Goal: Transaction & Acquisition: Purchase product/service

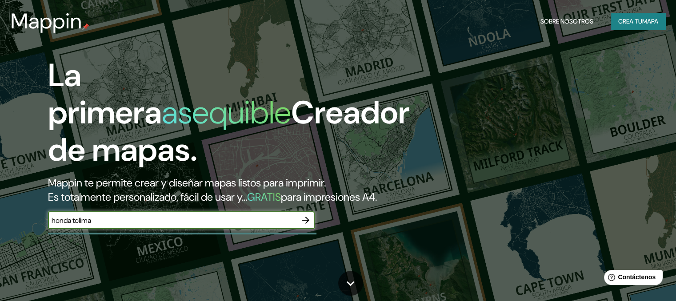
type input "honda tolima"
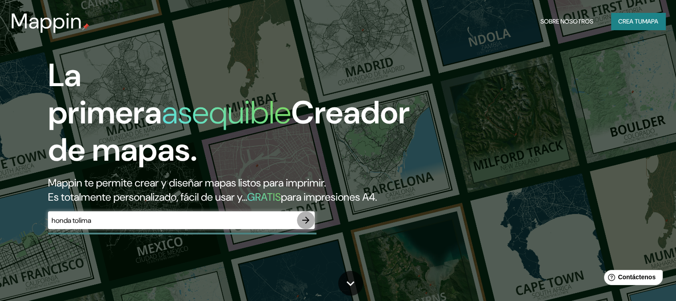
click at [303, 226] on icon "button" at bounding box center [305, 220] width 11 height 11
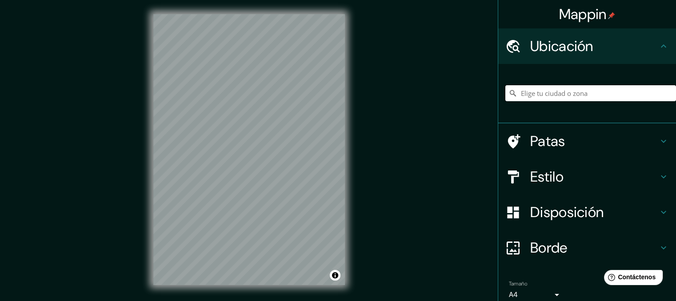
click at [577, 92] on input "Elige tu ciudad o zona" at bounding box center [590, 93] width 171 height 16
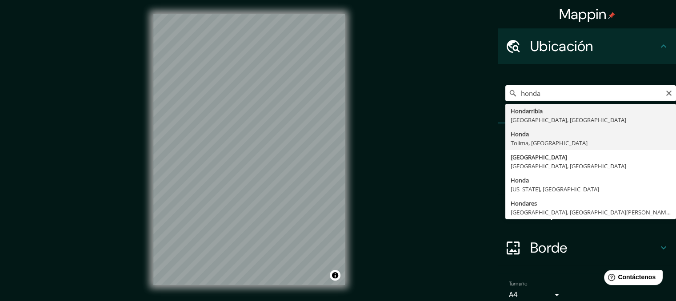
type input "Honda, [GEOGRAPHIC_DATA], [GEOGRAPHIC_DATA]"
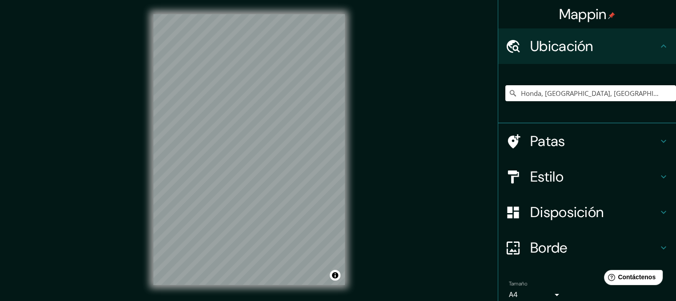
click at [638, 167] on div "Estilo" at bounding box center [587, 177] width 178 height 36
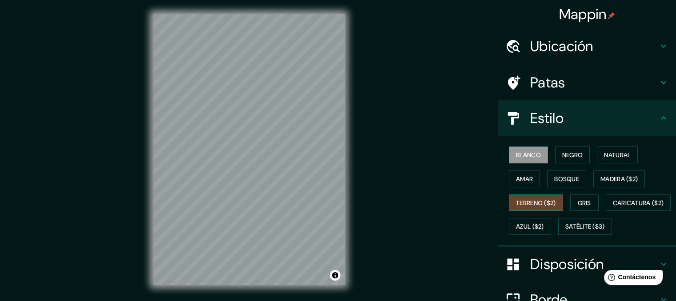
click at [521, 201] on font "Terreno ($2)" at bounding box center [536, 203] width 40 height 8
click at [522, 184] on button "Amar" at bounding box center [524, 179] width 31 height 17
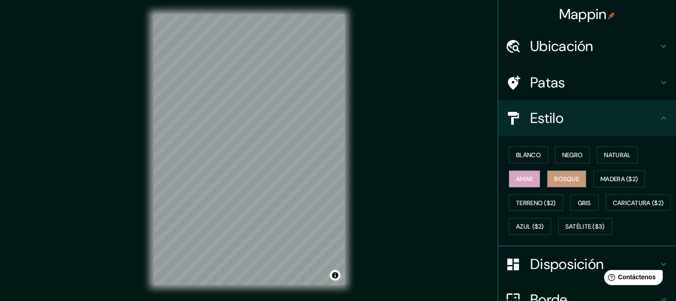
click at [558, 182] on font "Bosque" at bounding box center [566, 179] width 25 height 8
click at [551, 219] on button "Azul ($2)" at bounding box center [530, 226] width 42 height 17
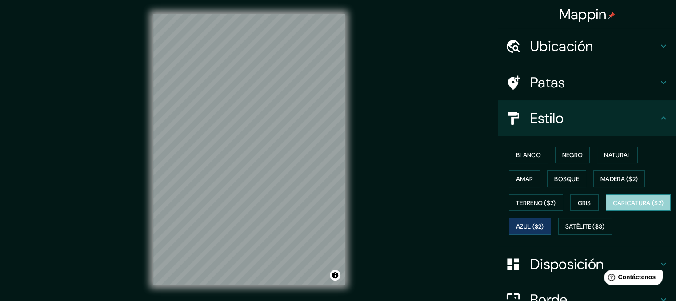
click at [612, 207] on font "Caricatura ($2)" at bounding box center [637, 203] width 51 height 8
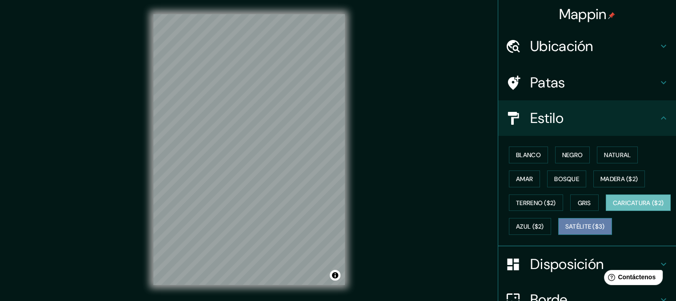
click at [565, 231] on font "Satélite ($3)" at bounding box center [585, 227] width 40 height 8
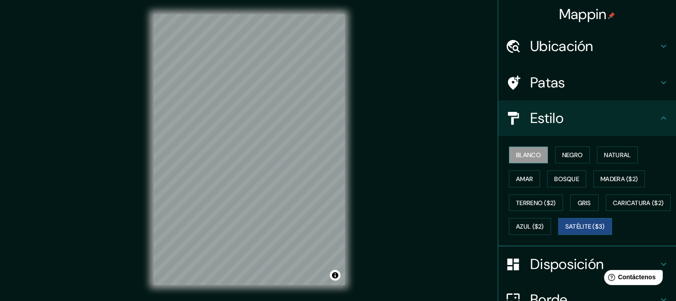
click at [523, 155] on font "Blanco" at bounding box center [528, 155] width 25 height 8
click at [582, 153] on button "Negro" at bounding box center [572, 155] width 35 height 17
click at [516, 151] on font "Blanco" at bounding box center [528, 155] width 25 height 8
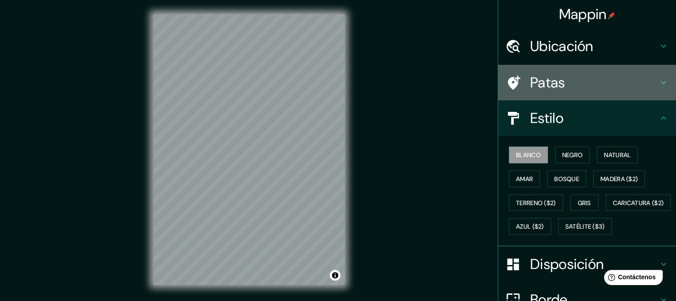
click at [533, 86] on font "Patas" at bounding box center [547, 82] width 35 height 19
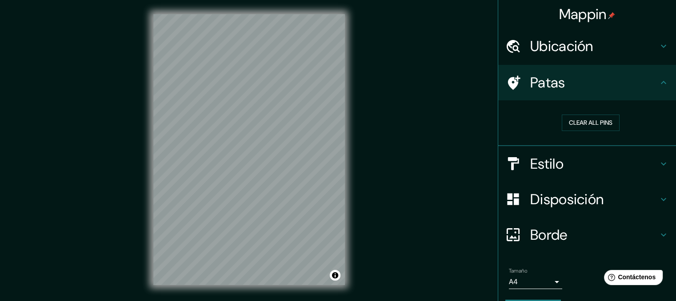
click at [545, 47] on font "Ubicación" at bounding box center [561, 46] width 63 height 19
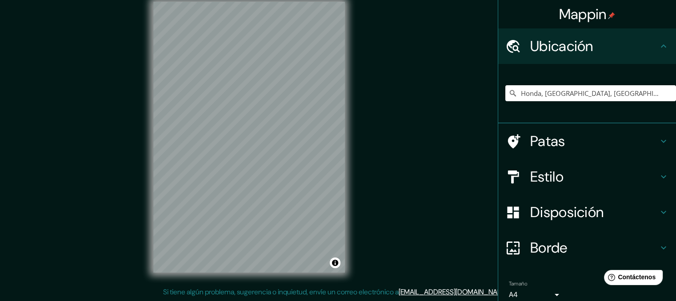
click at [555, 212] on font "Disposición" at bounding box center [566, 212] width 73 height 19
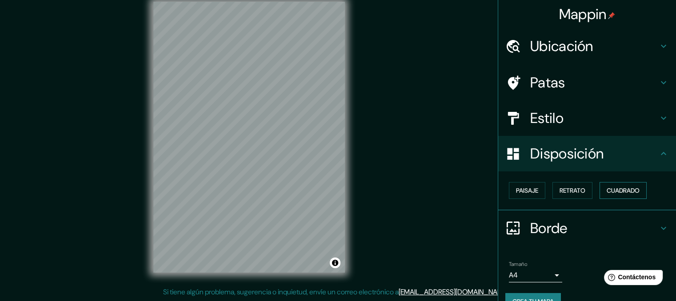
click at [614, 188] on font "Cuadrado" at bounding box center [622, 191] width 33 height 8
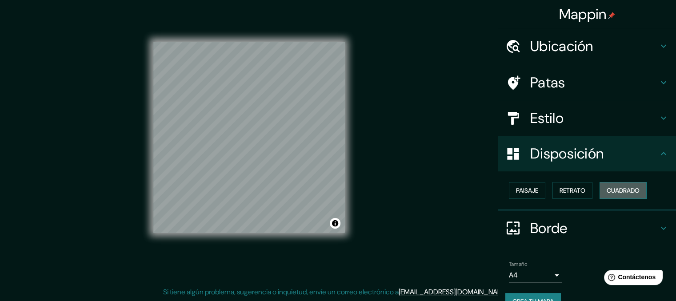
click at [614, 188] on font "Cuadrado" at bounding box center [622, 191] width 33 height 8
click at [523, 194] on font "Paisaje" at bounding box center [527, 191] width 22 height 8
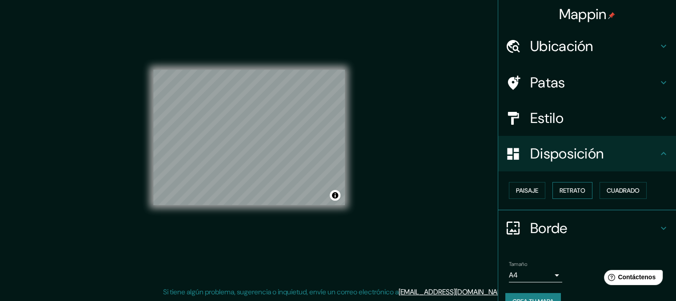
click at [552, 191] on button "Retrato" at bounding box center [572, 190] width 40 height 17
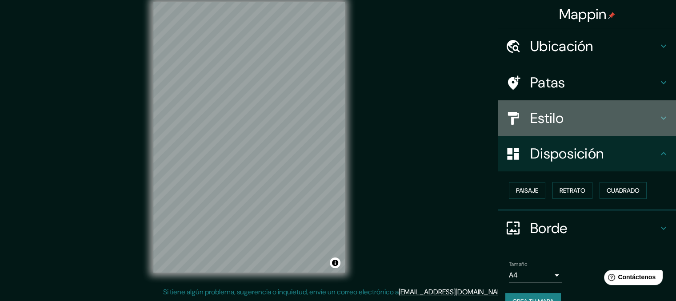
click at [556, 111] on font "Estilo" at bounding box center [546, 118] width 33 height 19
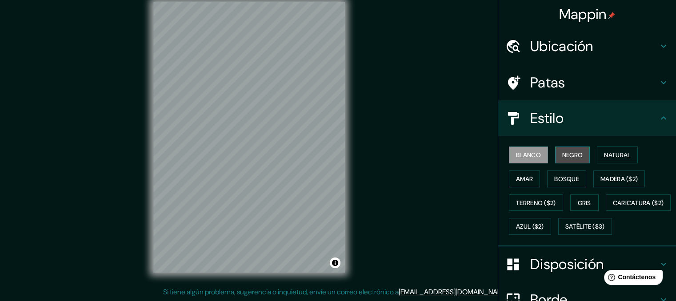
click at [564, 155] on font "Negro" at bounding box center [572, 155] width 21 height 8
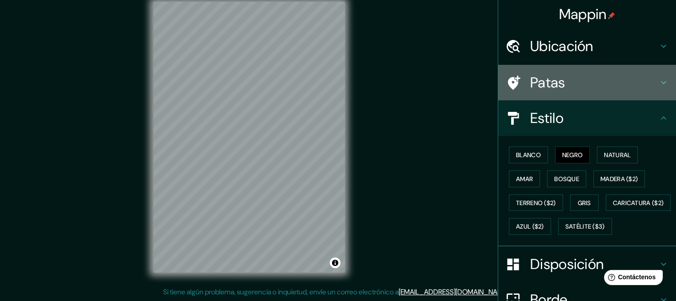
click at [581, 93] on div "Patas" at bounding box center [587, 83] width 178 height 36
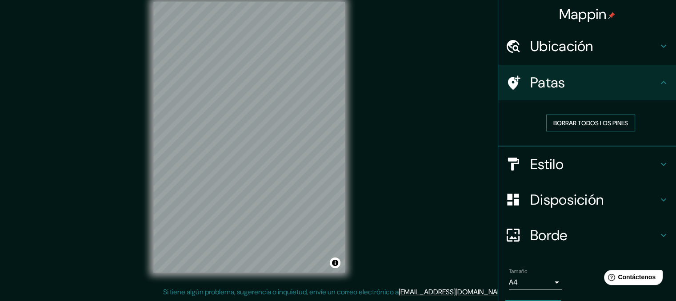
click at [588, 127] on font "Borrar todos los pines" at bounding box center [590, 123] width 75 height 12
click at [588, 124] on font "Borrar todos los pines" at bounding box center [590, 123] width 75 height 8
click at [113, 224] on div "Mappin Ubicación Honda, [GEOGRAPHIC_DATA], [GEOGRAPHIC_DATA] Patas Borrar todos…" at bounding box center [338, 145] width 676 height 314
click at [517, 173] on div "Estilo" at bounding box center [587, 165] width 178 height 36
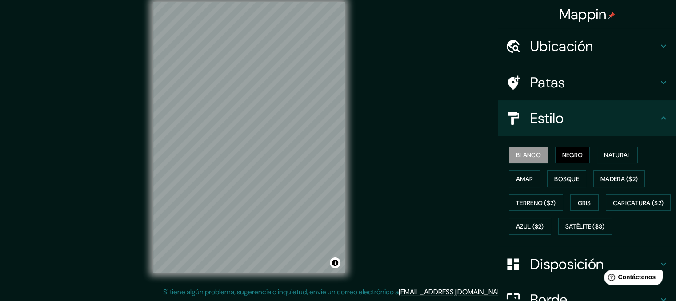
click at [523, 152] on font "Blanco" at bounding box center [528, 155] width 25 height 8
click at [577, 201] on font "Gris" at bounding box center [583, 203] width 13 height 8
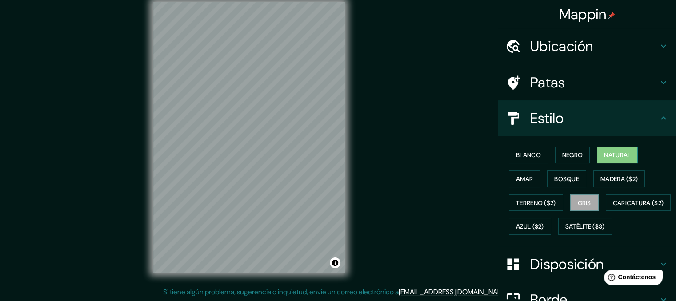
click at [604, 159] on font "Natural" at bounding box center [617, 155] width 27 height 12
click at [525, 159] on font "Blanco" at bounding box center [528, 155] width 25 height 12
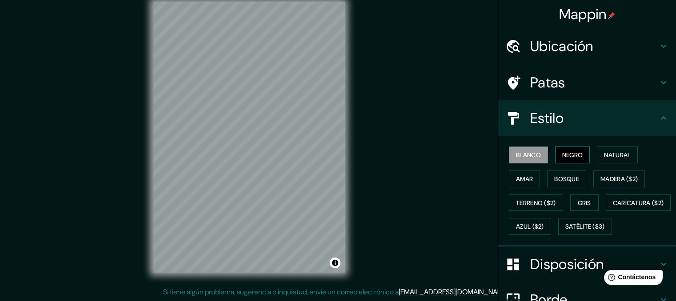
click at [572, 161] on button "Negro" at bounding box center [572, 155] width 35 height 17
